Goal: Task Accomplishment & Management: Manage account settings

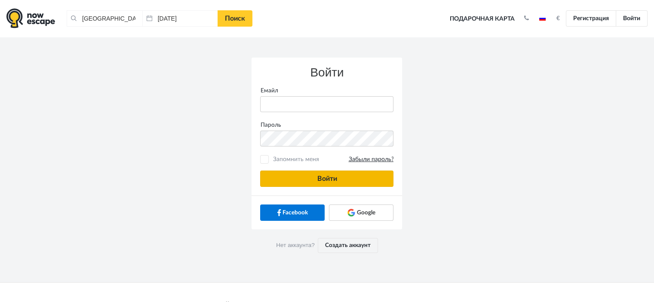
type input "anatoly@imaginaris.ee"
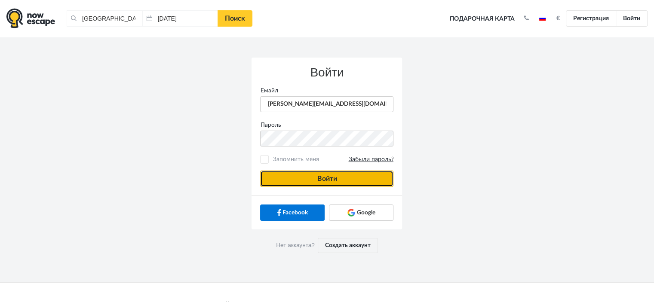
click at [338, 180] on button "Войти" at bounding box center [326, 179] width 133 height 16
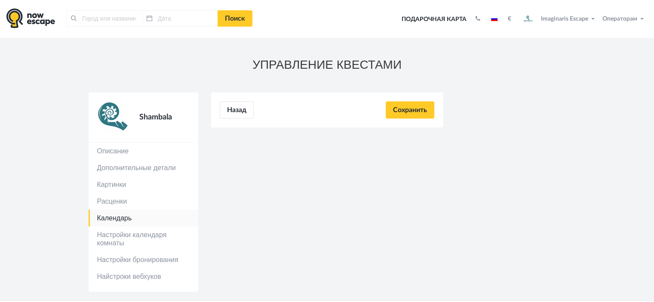
type input "[GEOGRAPHIC_DATA], [GEOGRAPHIC_DATA]"
type input "[DATE]"
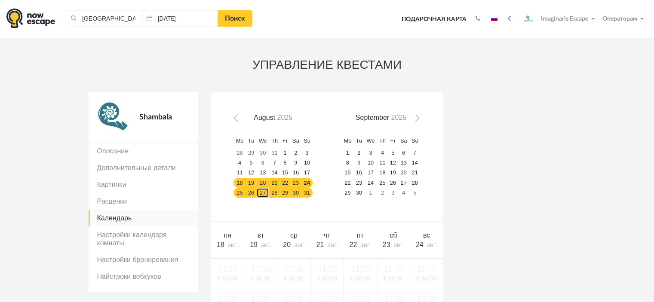
click at [256, 190] on link "27" at bounding box center [262, 193] width 13 height 10
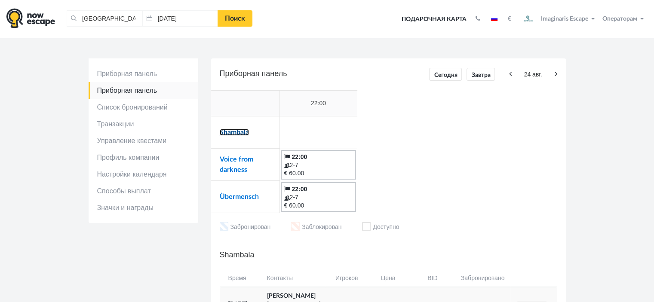
click at [233, 135] on link "Shambala" at bounding box center [234, 132] width 29 height 7
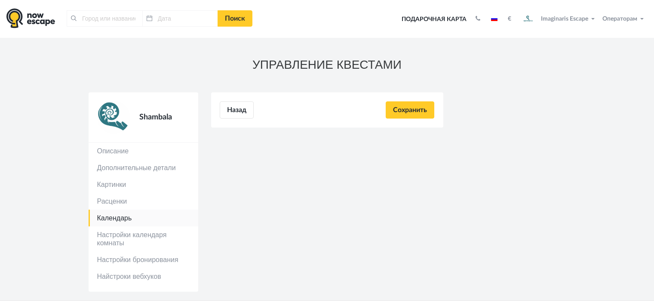
type input "[GEOGRAPHIC_DATA], [GEOGRAPHIC_DATA]"
type input "[DATE]"
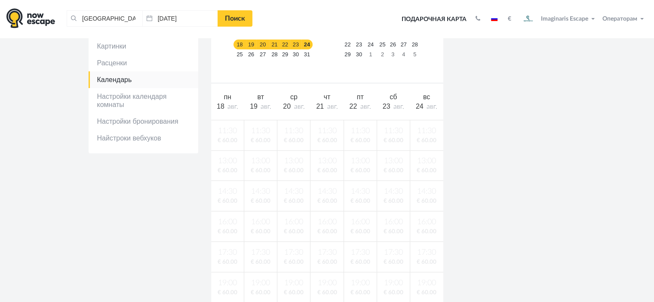
scroll to position [86, 0]
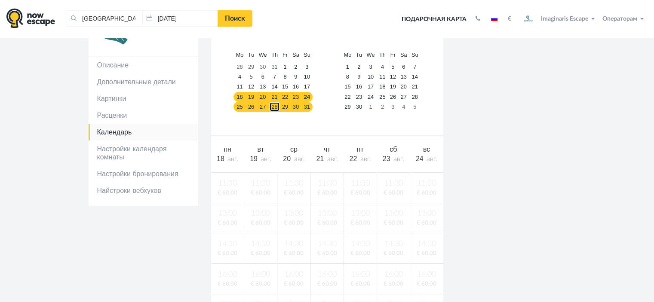
click at [275, 103] on link "28" at bounding box center [274, 107] width 11 height 10
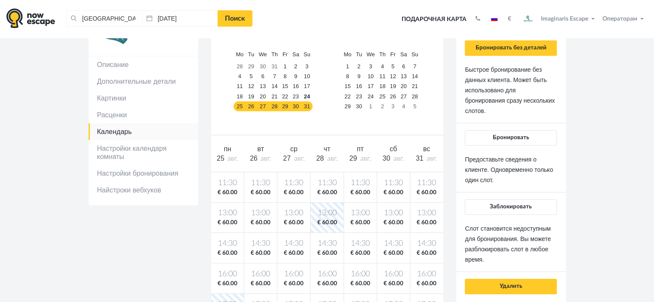
scroll to position [43, 0]
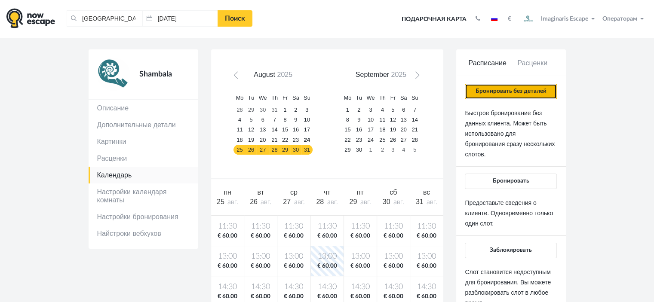
click at [480, 93] on button "Бронировать без деталей" at bounding box center [511, 91] width 92 height 15
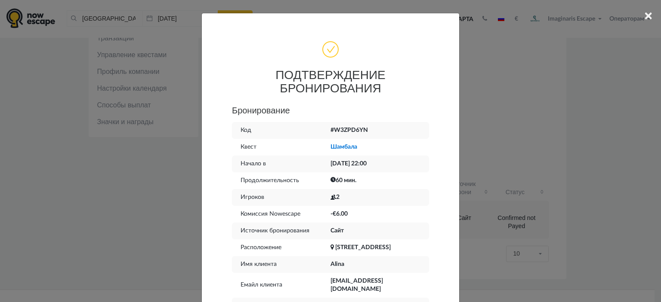
scroll to position [86, 0]
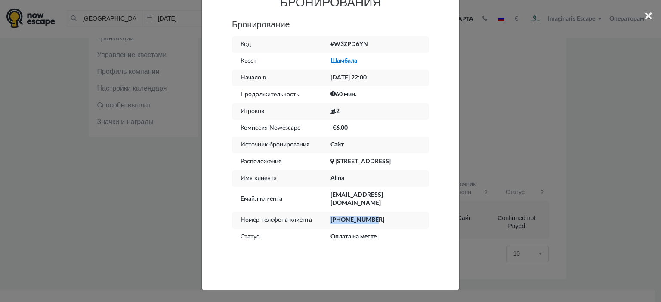
drag, startPoint x: 375, startPoint y: 218, endPoint x: 327, endPoint y: 221, distance: 48.2
click at [330, 221] on td "[PHONE_NUMBER]" at bounding box center [379, 220] width 98 height 17
click at [342, 221] on td "[PHONE_NUMBER]" at bounding box center [379, 220] width 98 height 17
drag, startPoint x: 341, startPoint y: 220, endPoint x: 384, endPoint y: 221, distance: 42.2
click at [384, 221] on td "[PHONE_NUMBER]" at bounding box center [379, 220] width 98 height 17
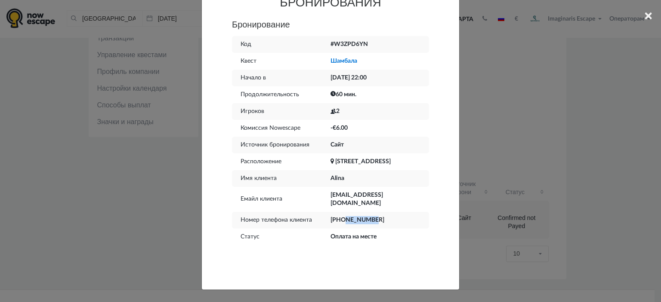
copy td "55962182"
